Goal: Information Seeking & Learning: Learn about a topic

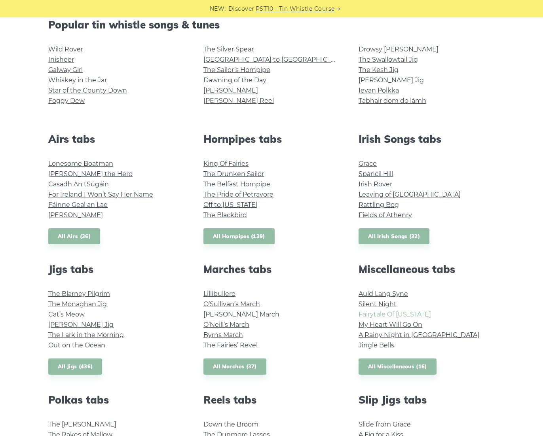
scroll to position [213, 0]
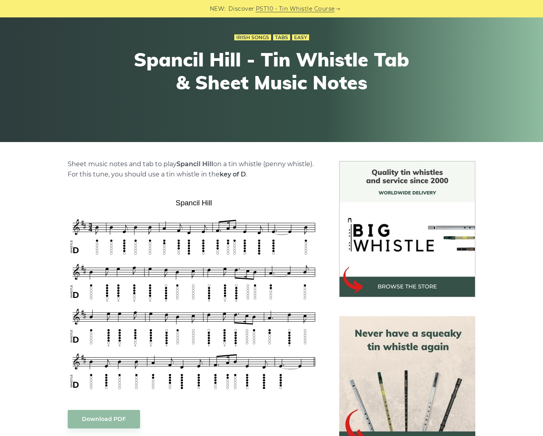
scroll to position [76, 0]
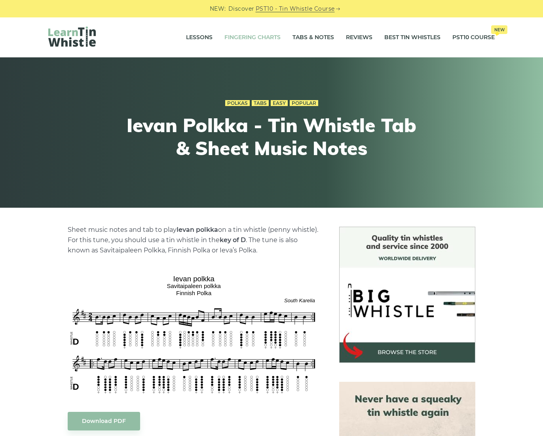
scroll to position [5, 0]
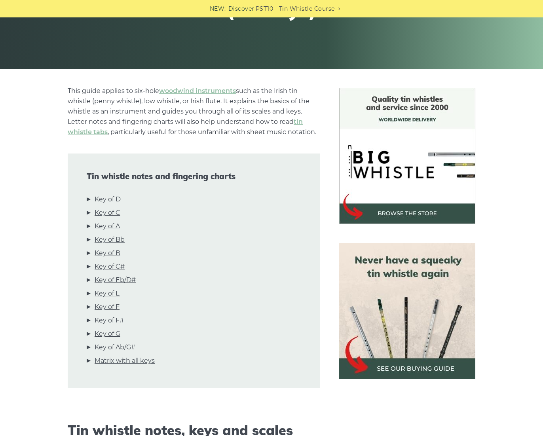
scroll to position [220, 0]
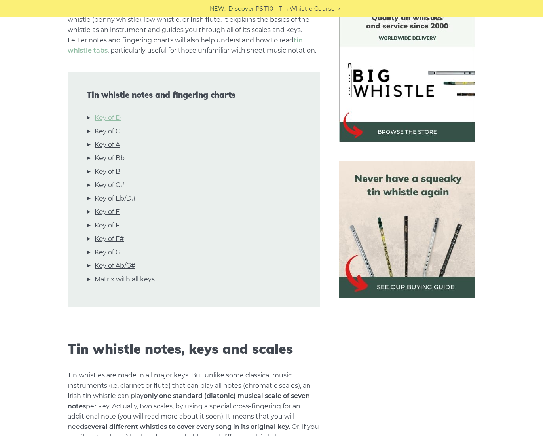
click at [116, 121] on link "Key of D" at bounding box center [108, 118] width 26 height 10
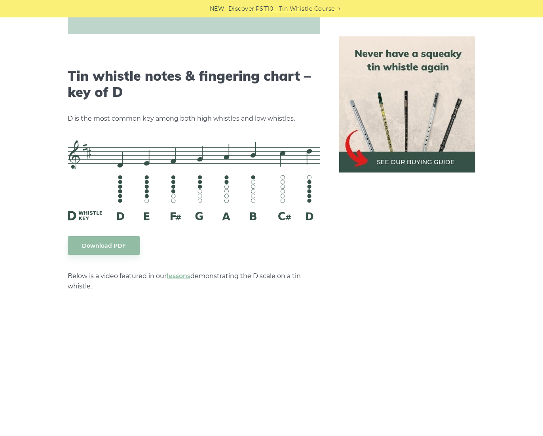
scroll to position [1233, 0]
